Goal: Information Seeking & Learning: Learn about a topic

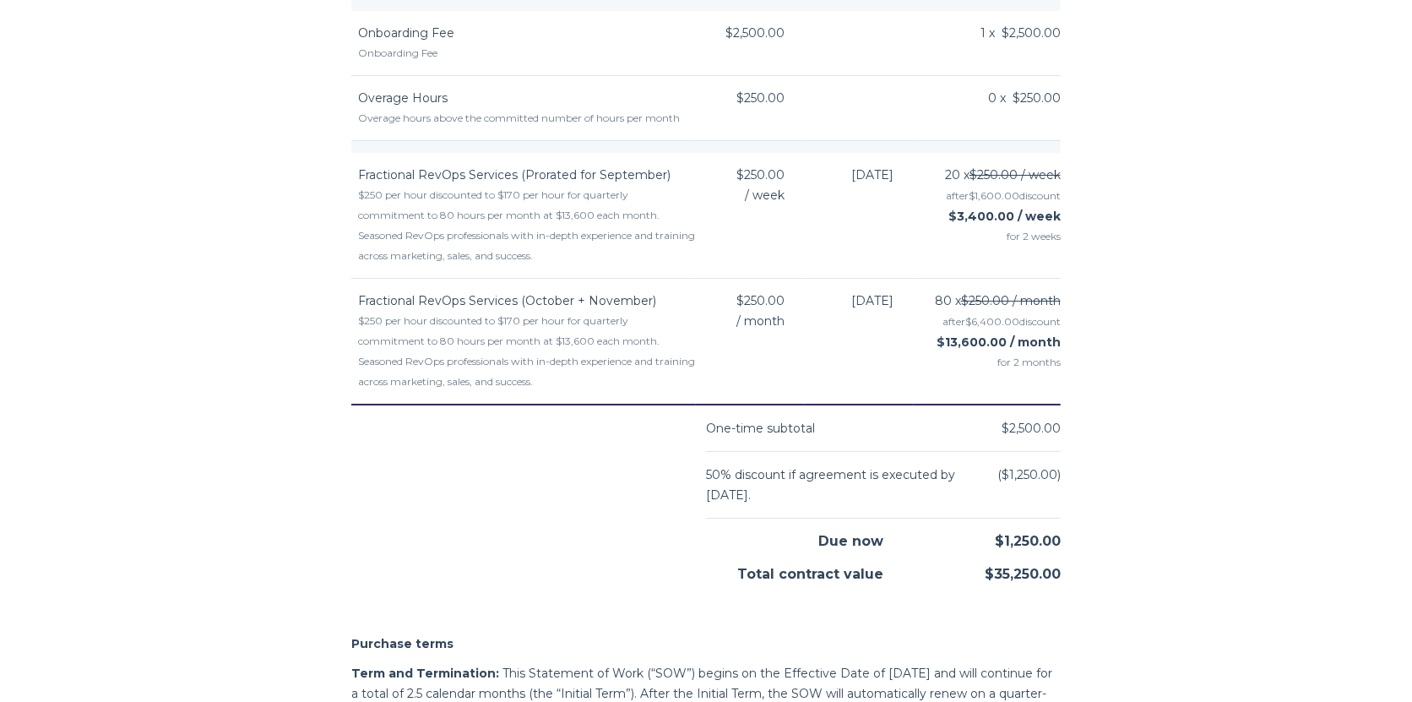
scroll to position [2398, 0]
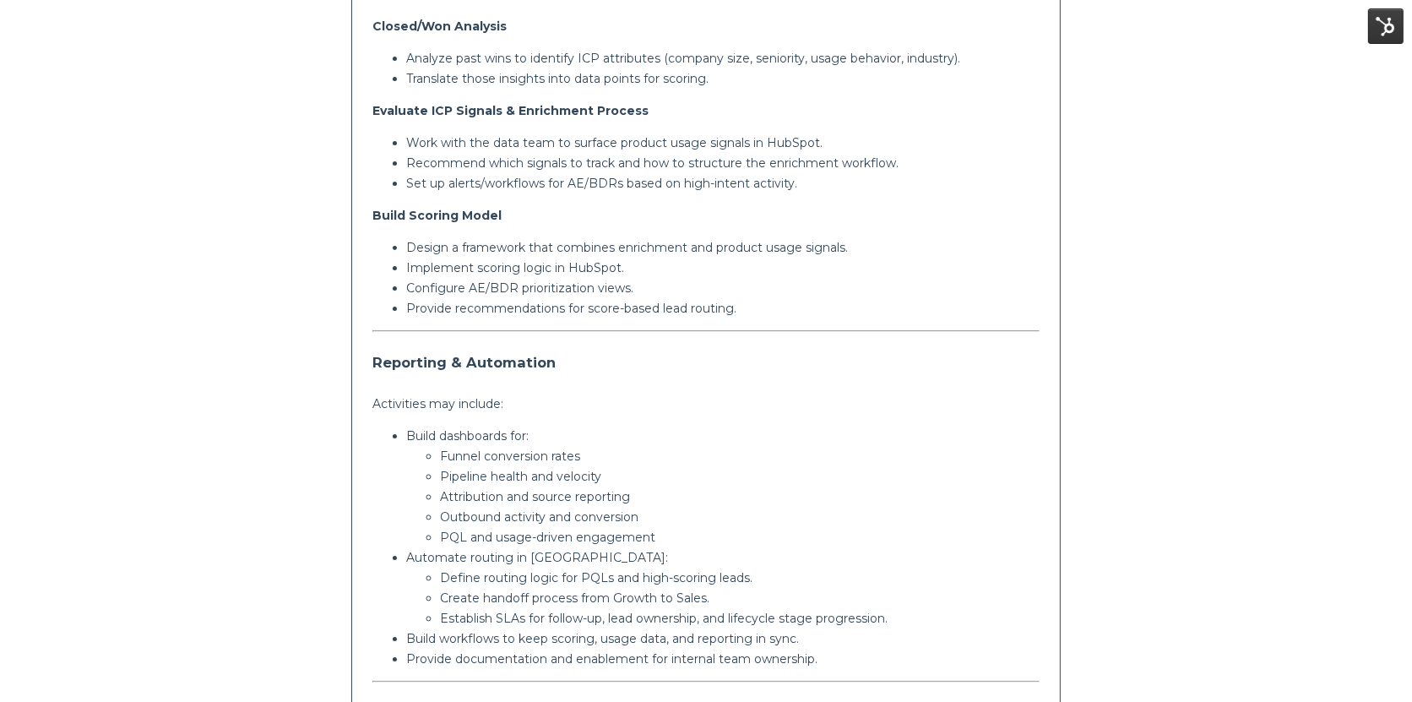
scroll to position [1246, 0]
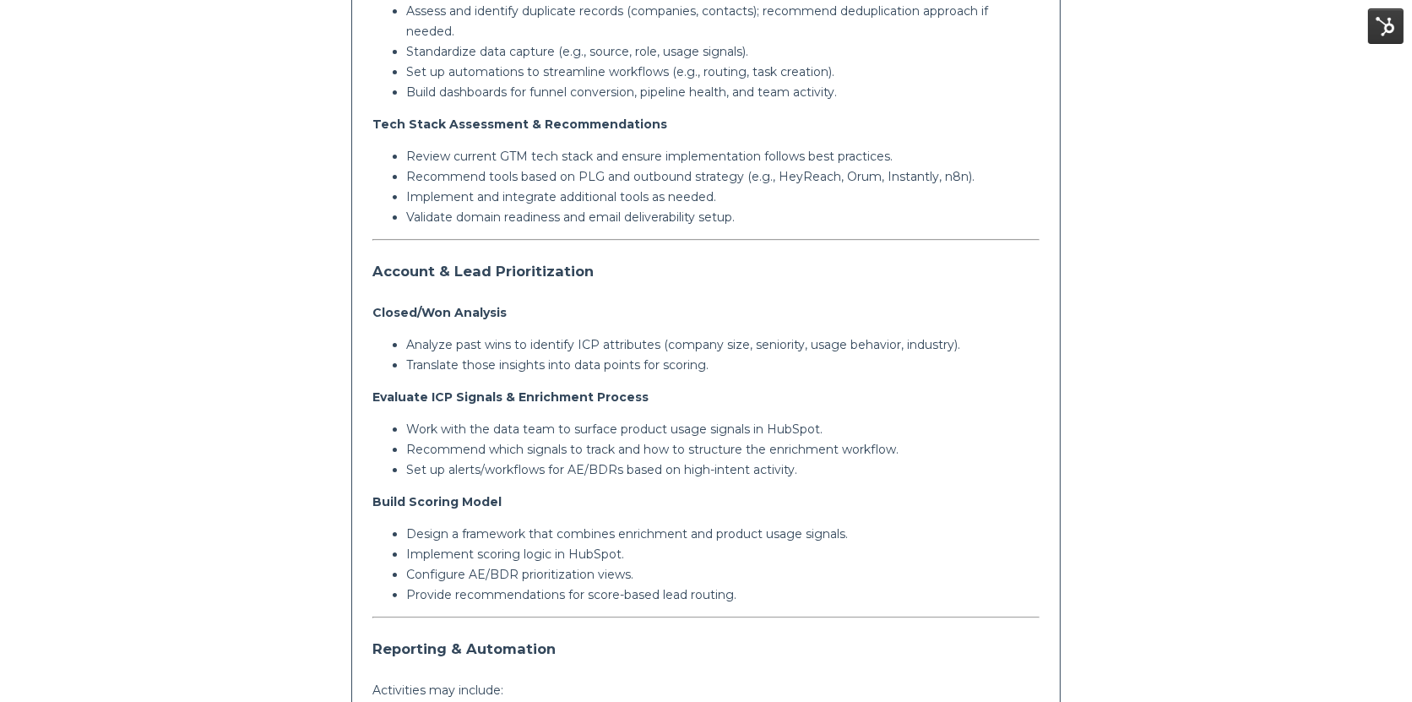
scroll to position [1005, 0]
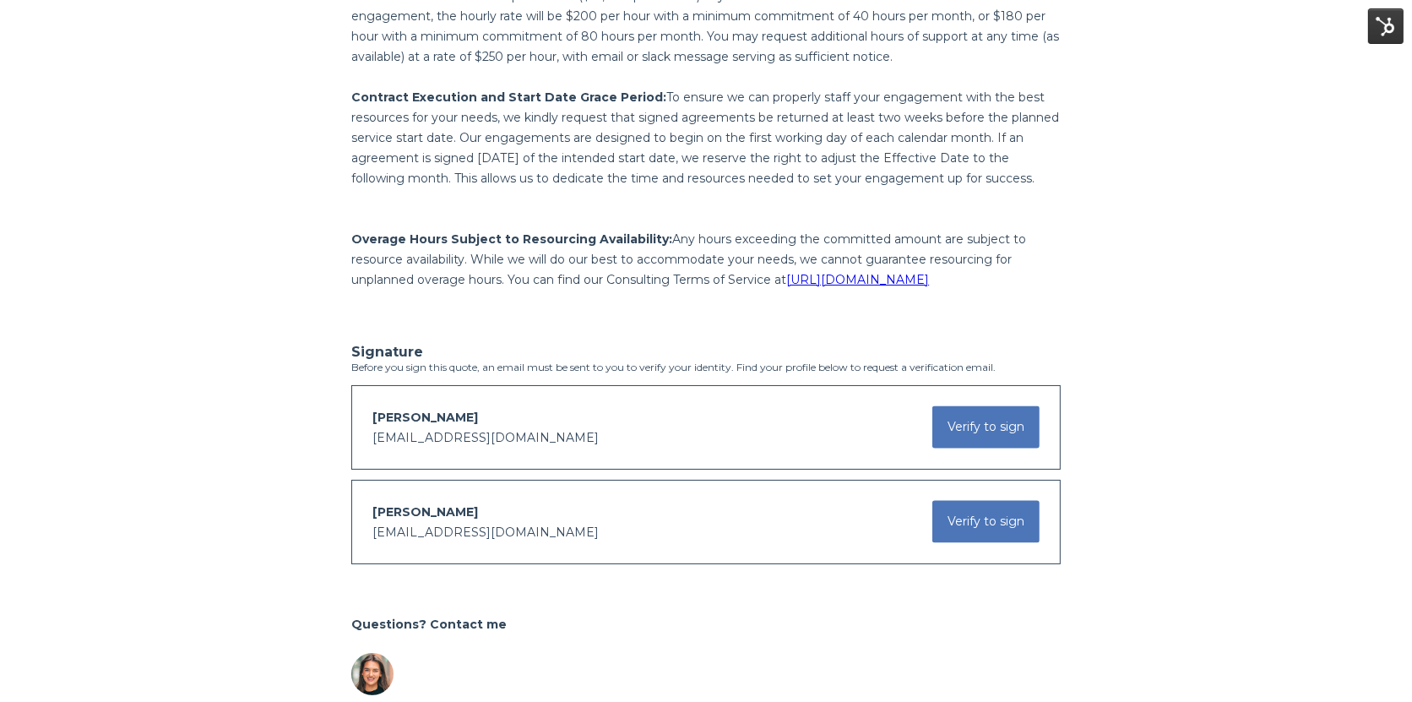
scroll to position [3009, 0]
